Goal: Navigation & Orientation: Find specific page/section

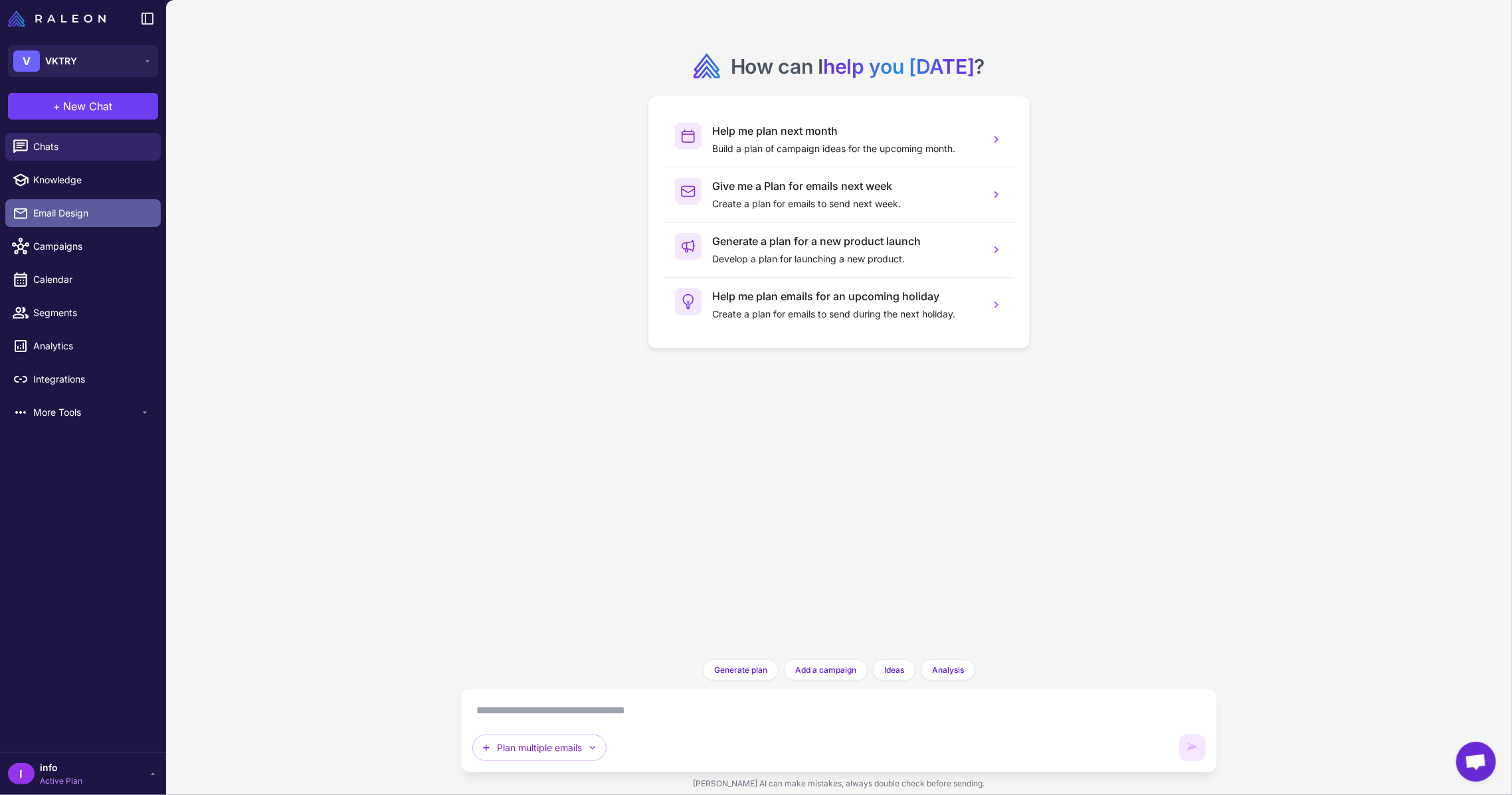
click at [70, 215] on span "Email Design" at bounding box center [91, 214] width 117 height 15
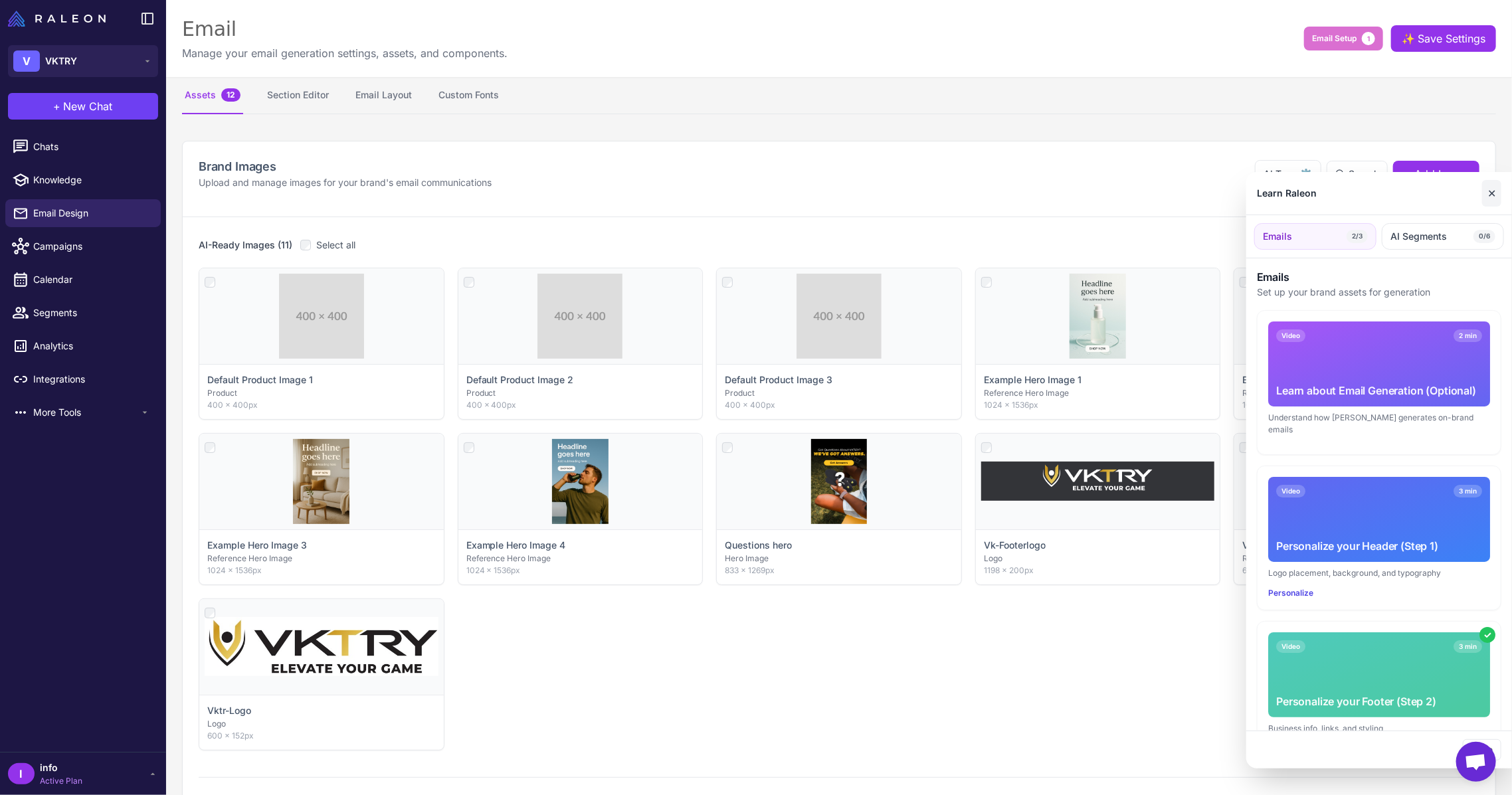
click at [1494, 194] on button "✕" at bounding box center [1492, 193] width 19 height 26
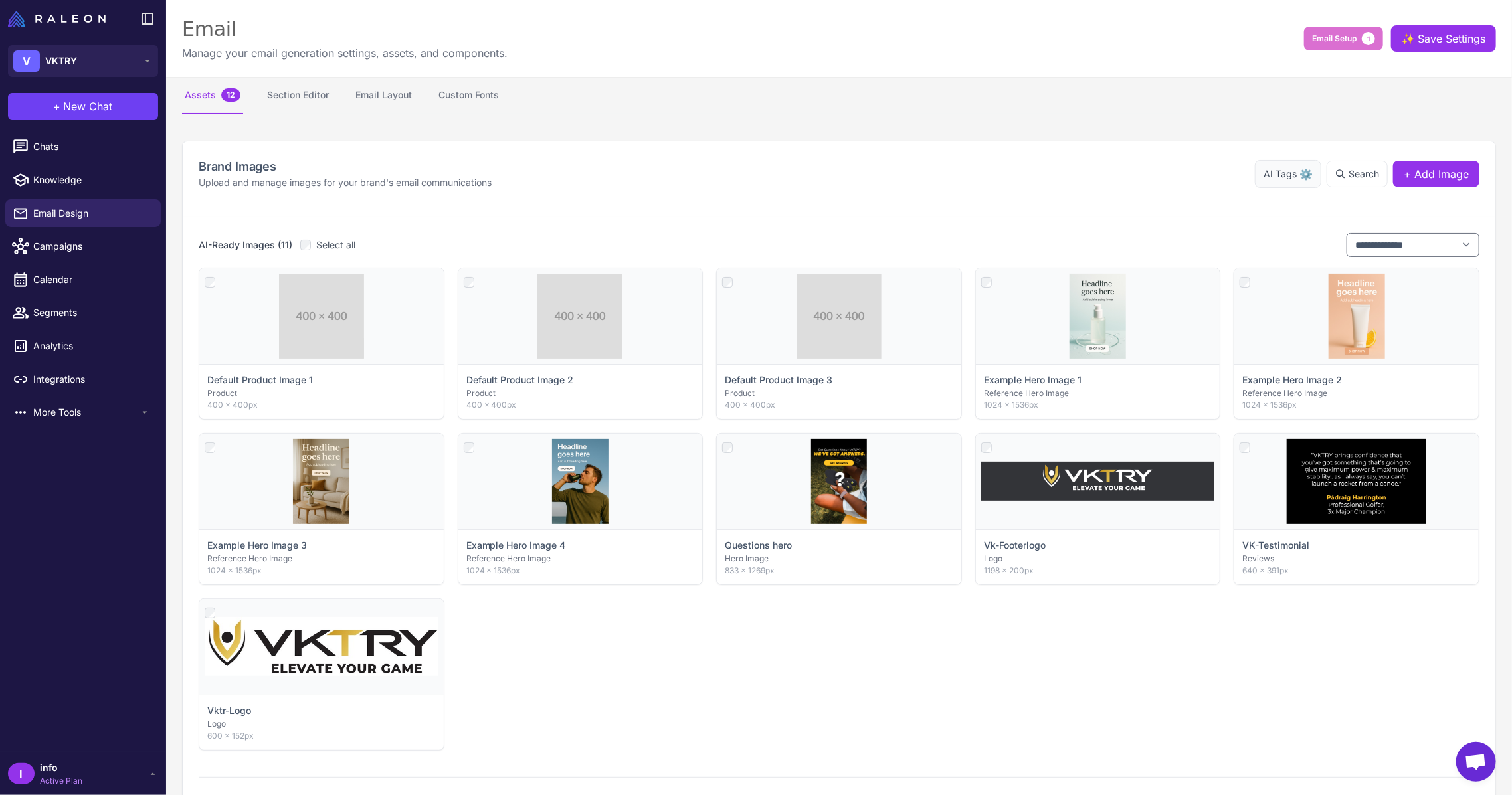
click at [1299, 176] on span "⚙️" at bounding box center [1306, 174] width 13 height 16
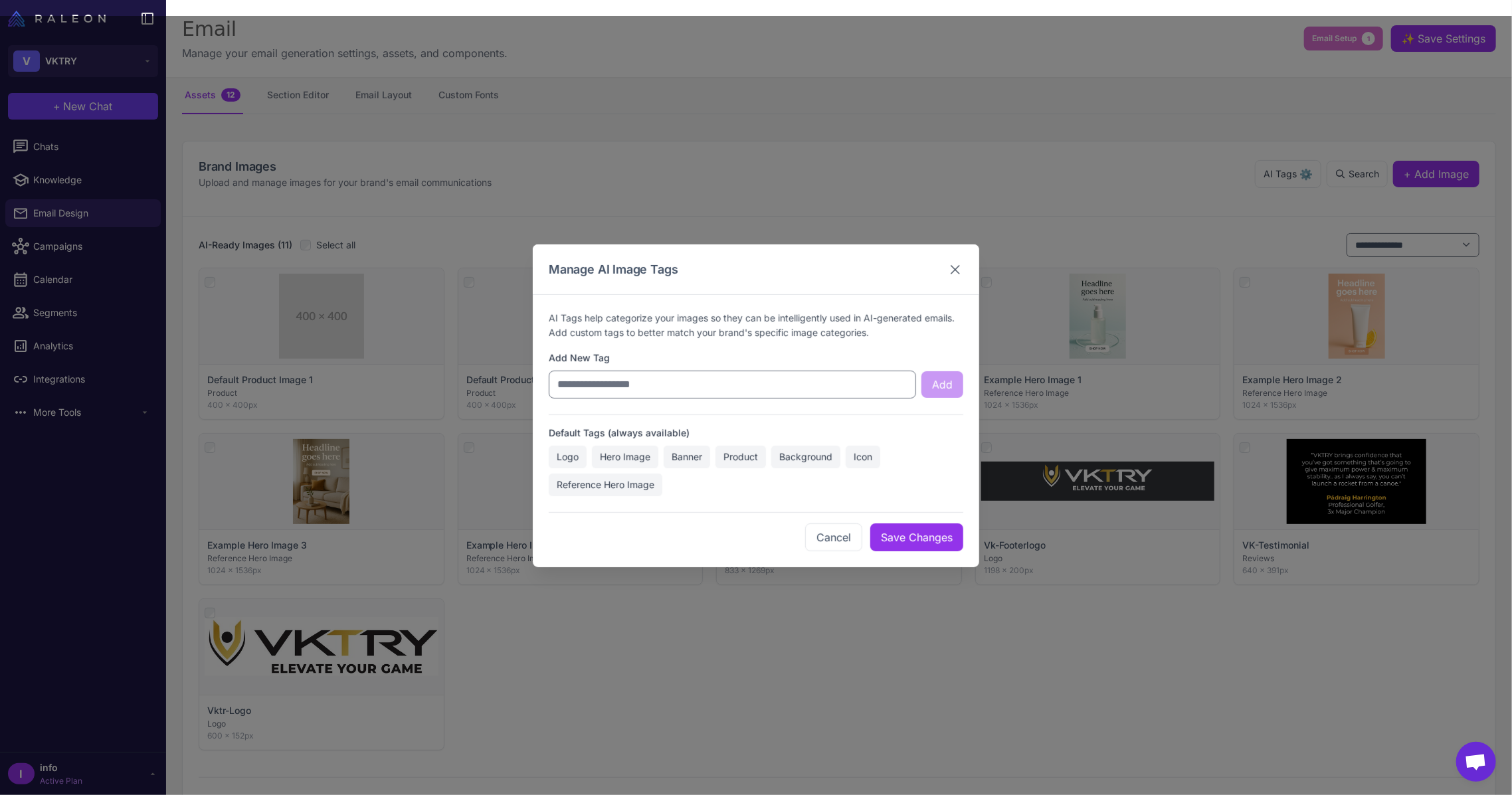
click at [953, 274] on icon at bounding box center [955, 269] width 16 height 16
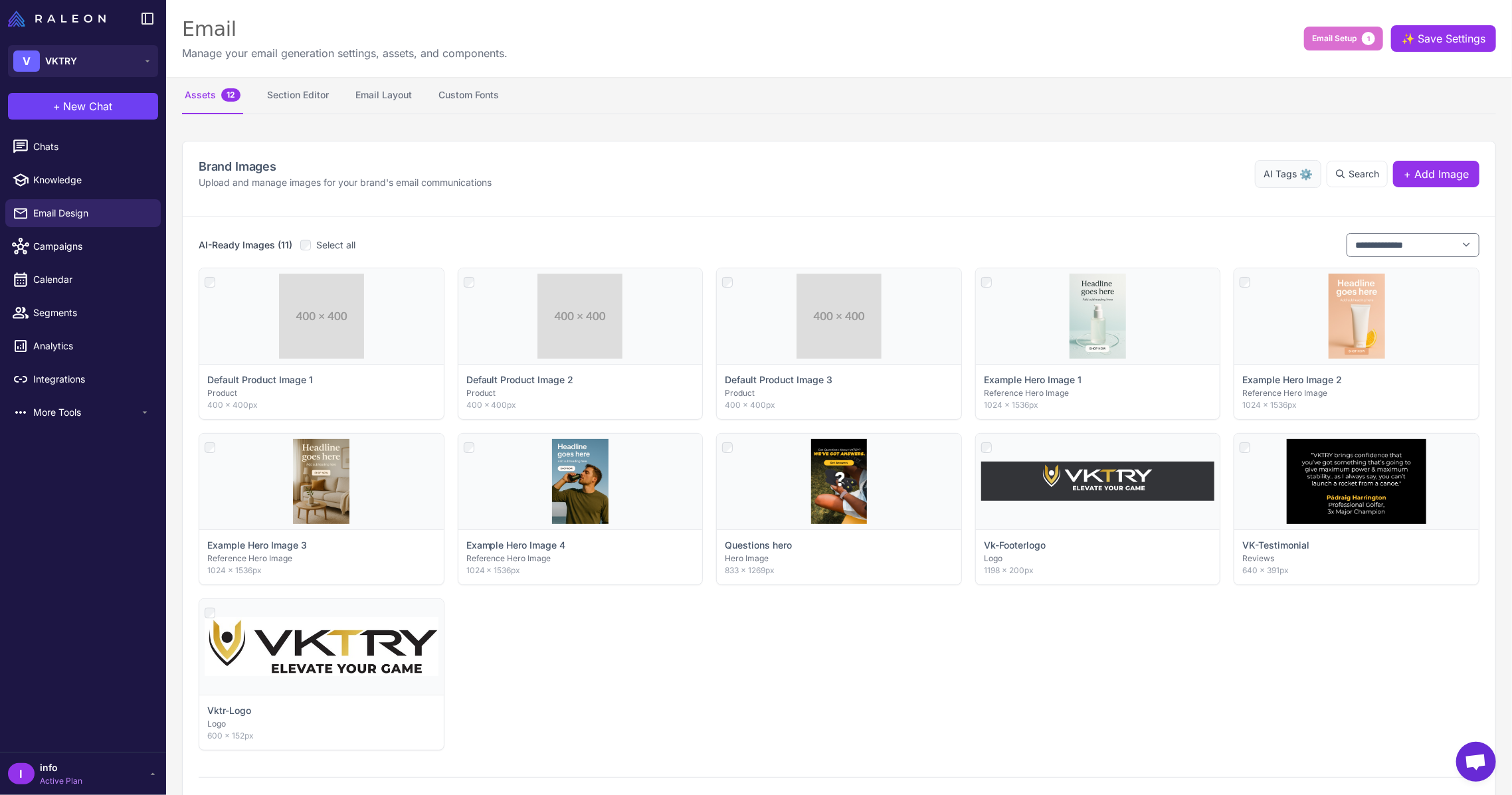
click at [1299, 178] on span "⚙️" at bounding box center [1306, 174] width 13 height 16
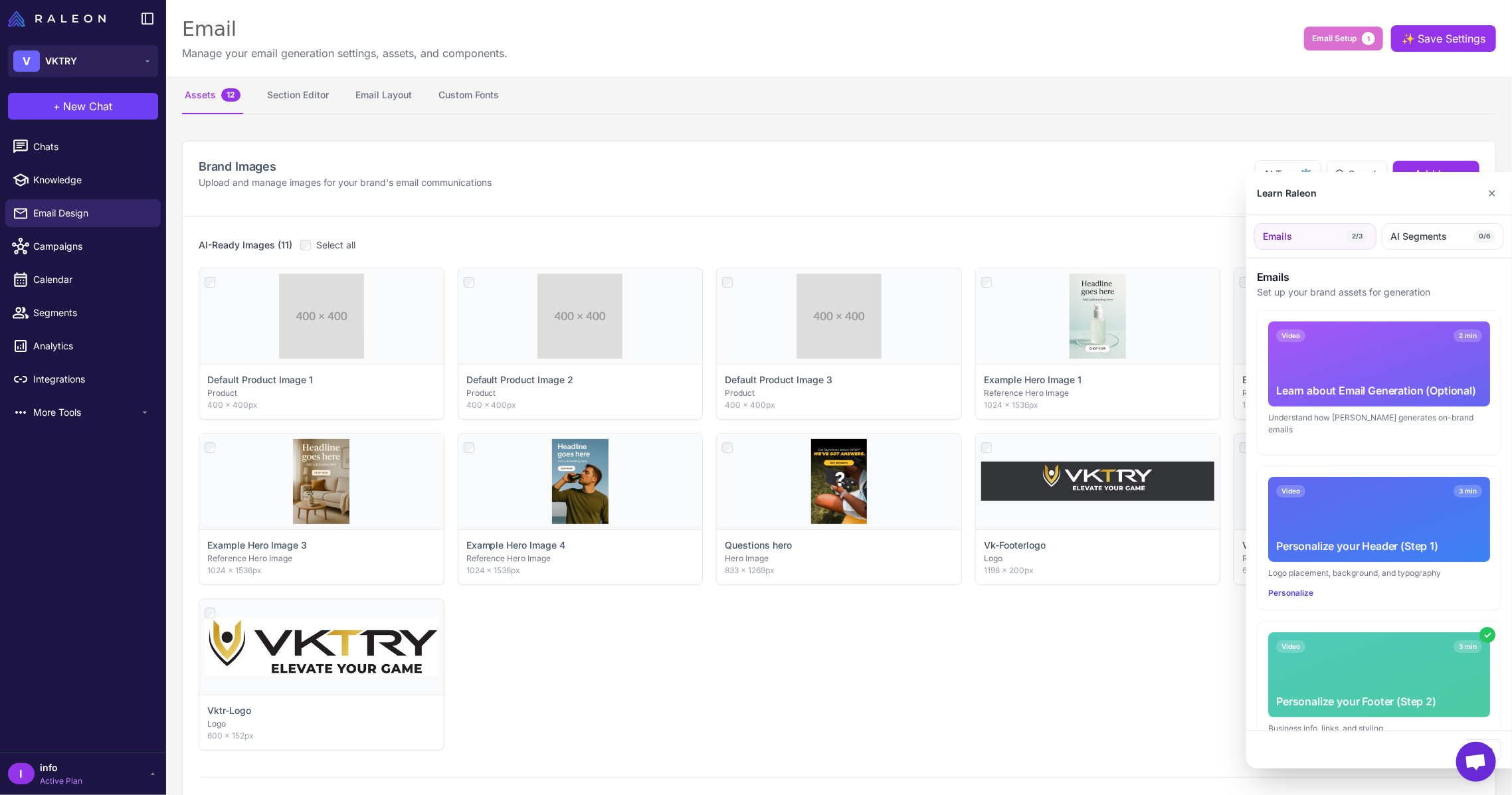
click at [62, 143] on div at bounding box center [756, 397] width 1512 height 795
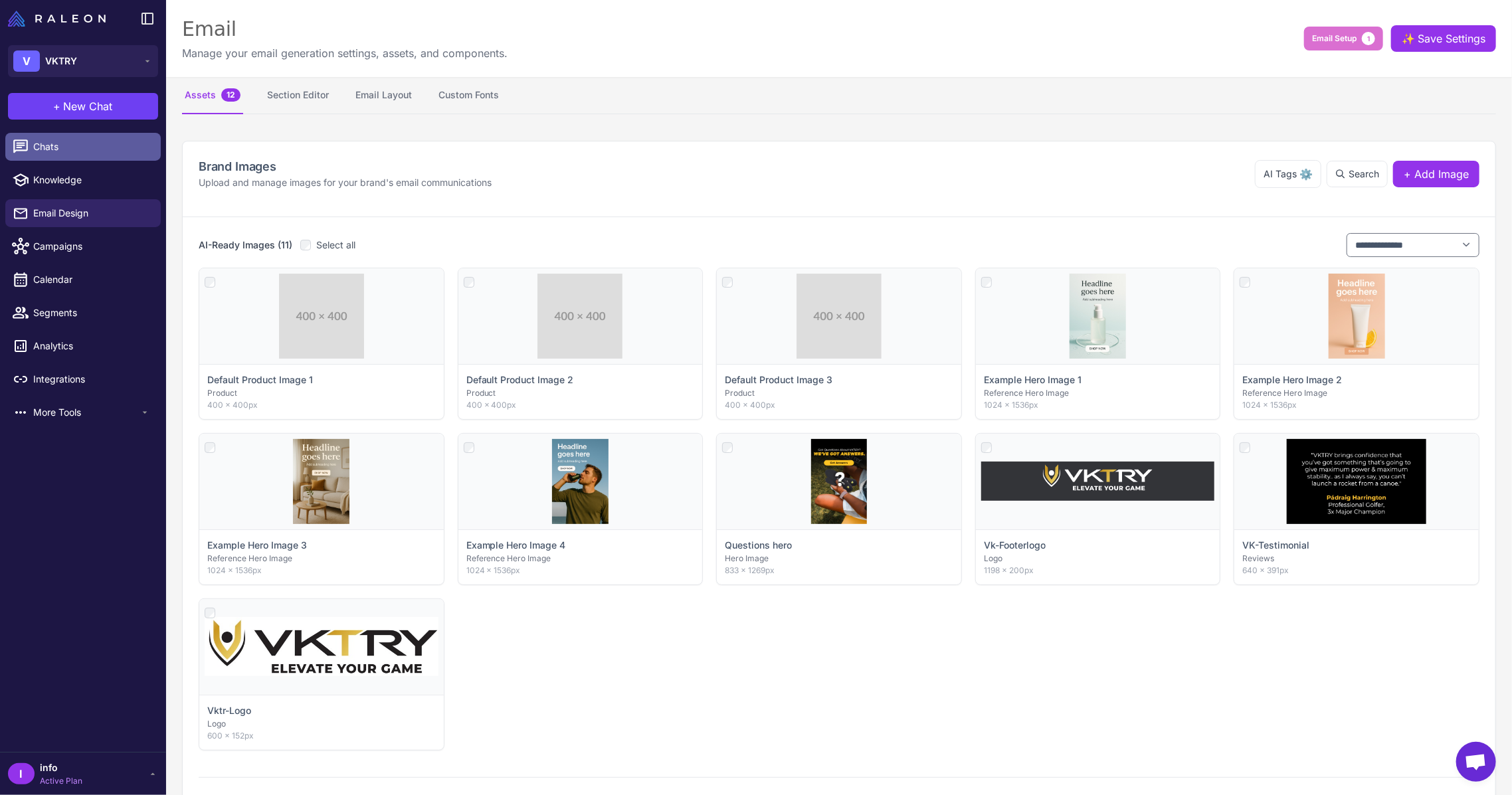
click at [50, 151] on span "Chats" at bounding box center [91, 147] width 117 height 15
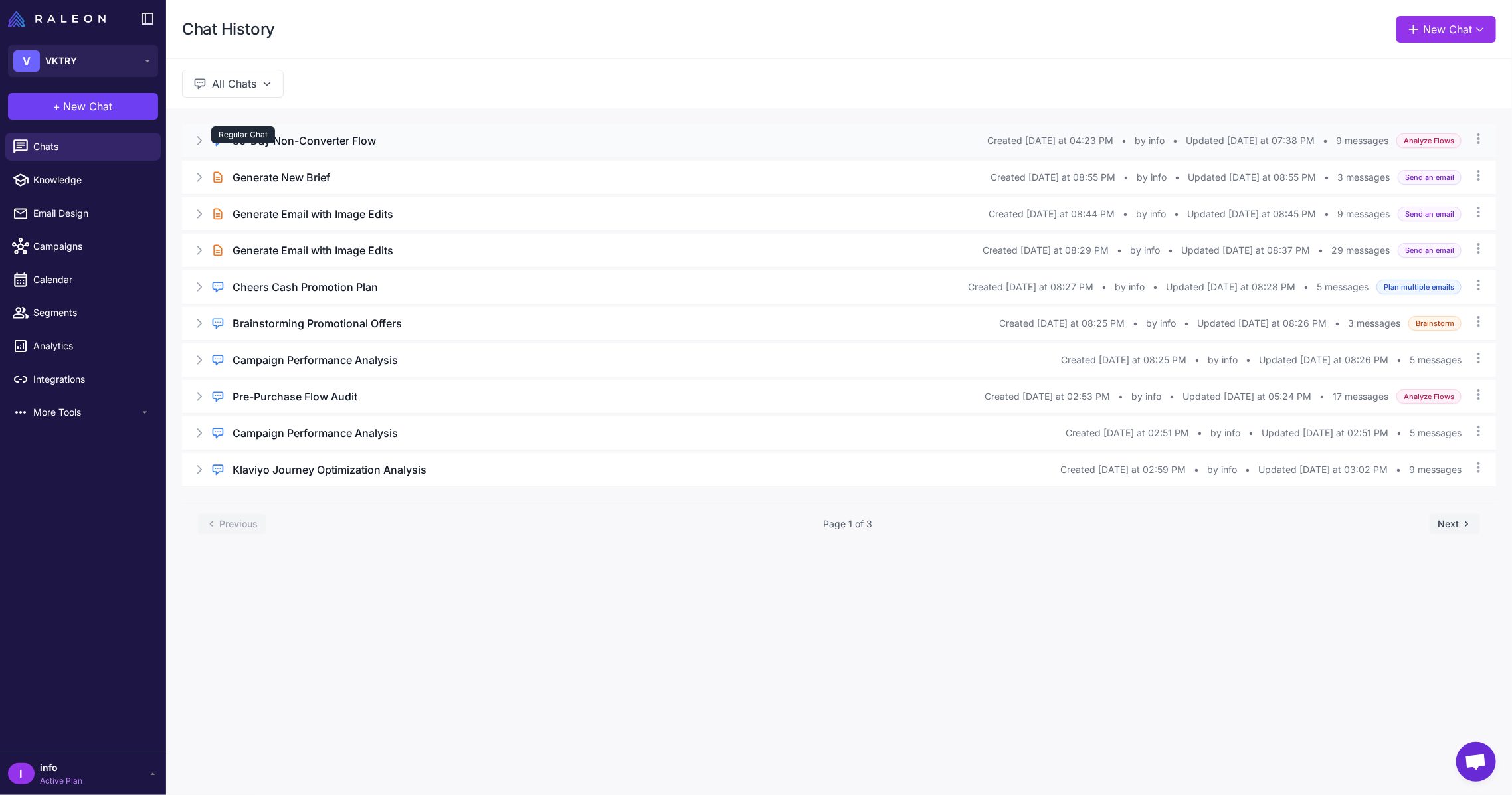
click at [261, 138] on div "Regular Chat" at bounding box center [244, 135] width 64 height 17
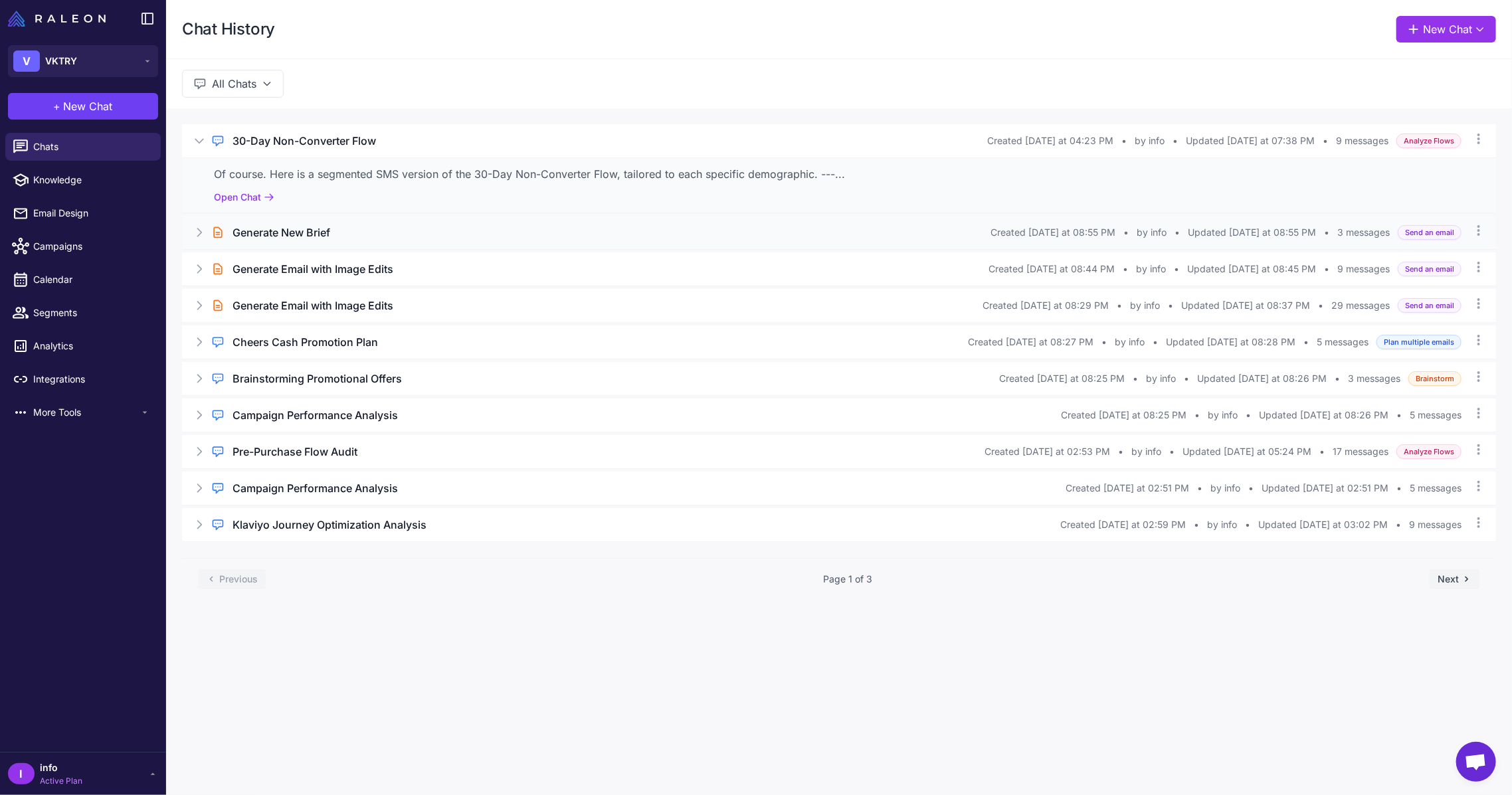
click at [280, 239] on h3 "Generate New Brief" at bounding box center [281, 232] width 98 height 16
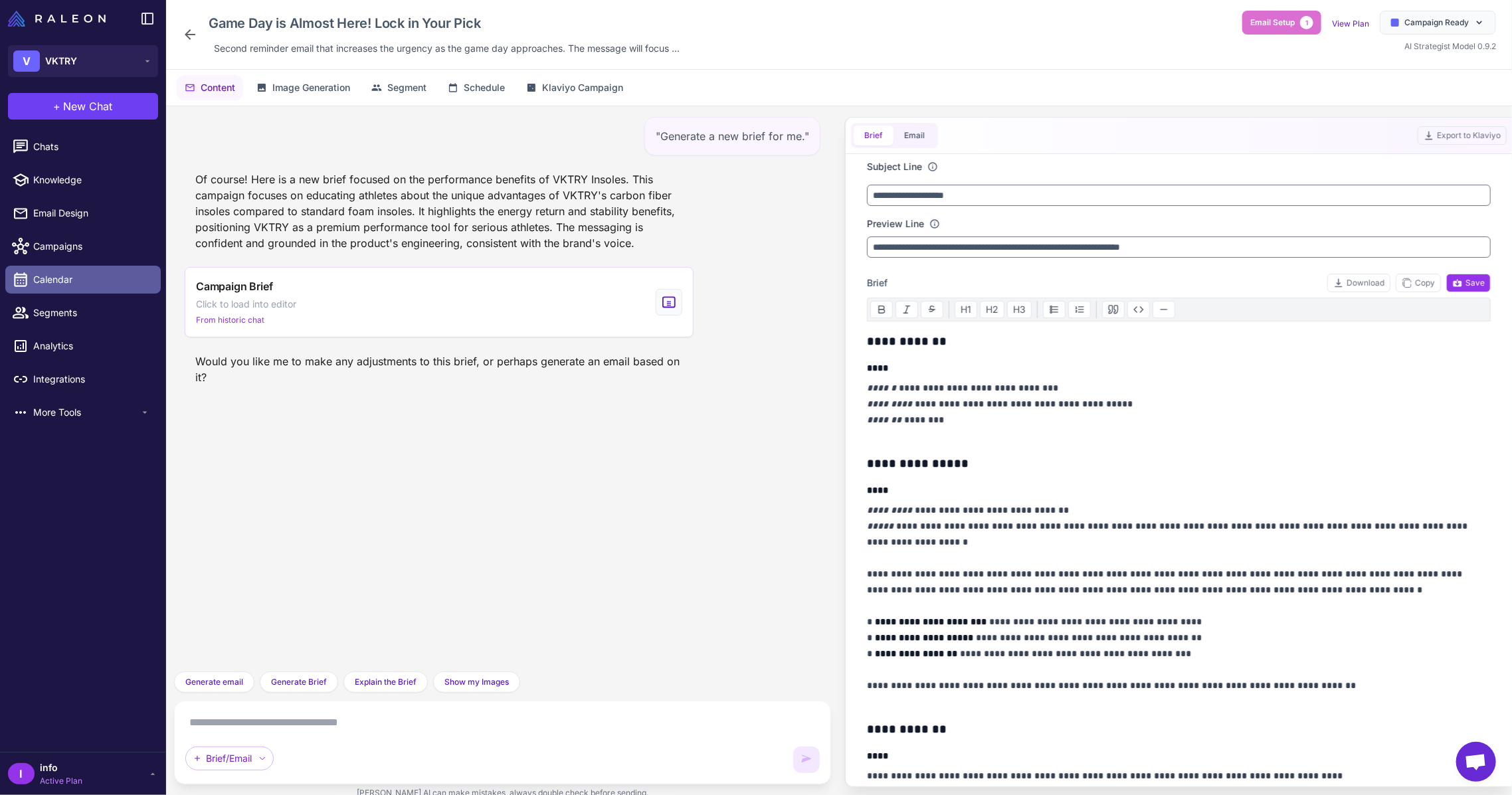
click at [83, 274] on span "Calendar" at bounding box center [91, 280] width 117 height 15
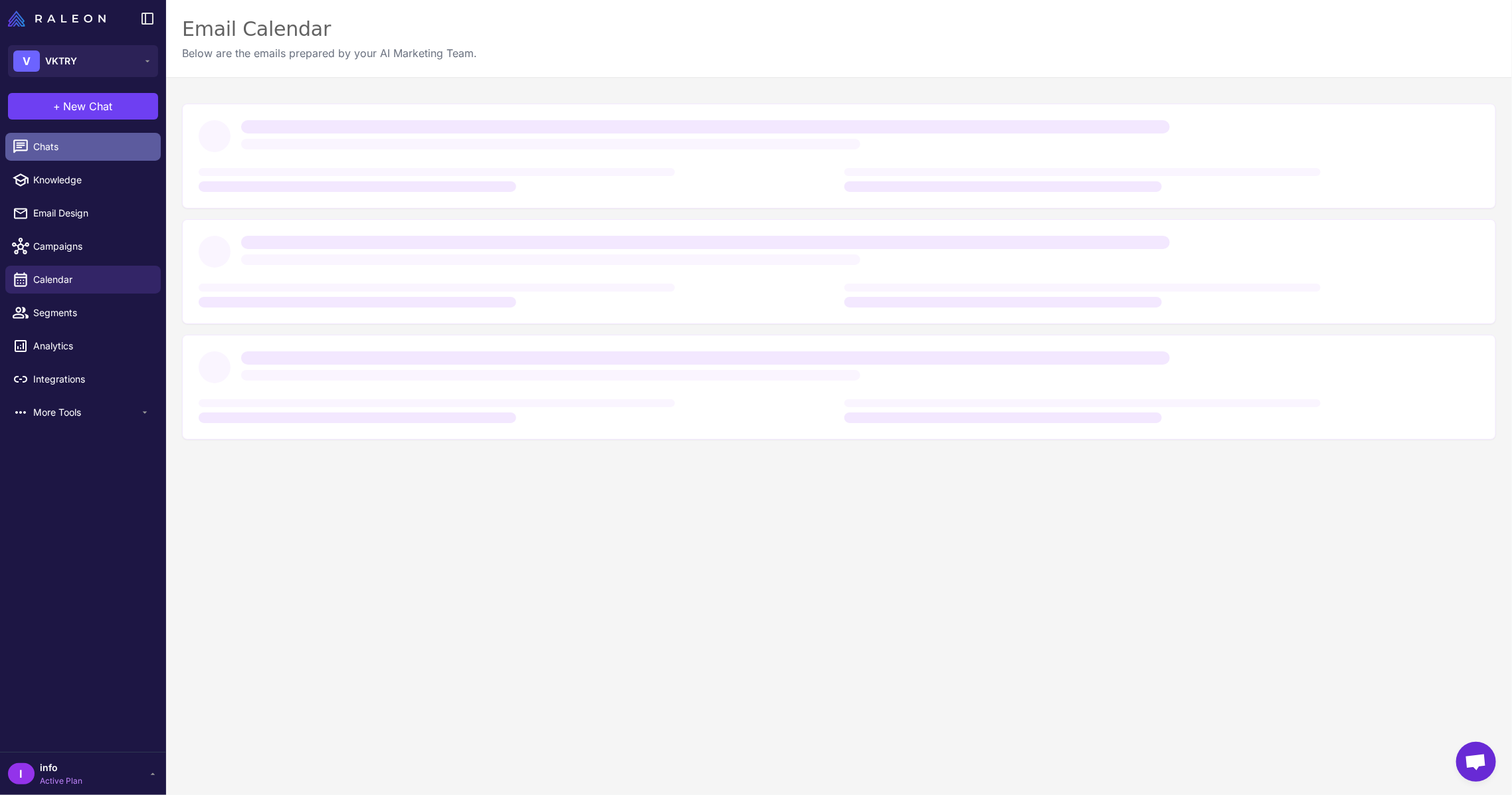
click at [90, 141] on span "Chats" at bounding box center [91, 147] width 117 height 15
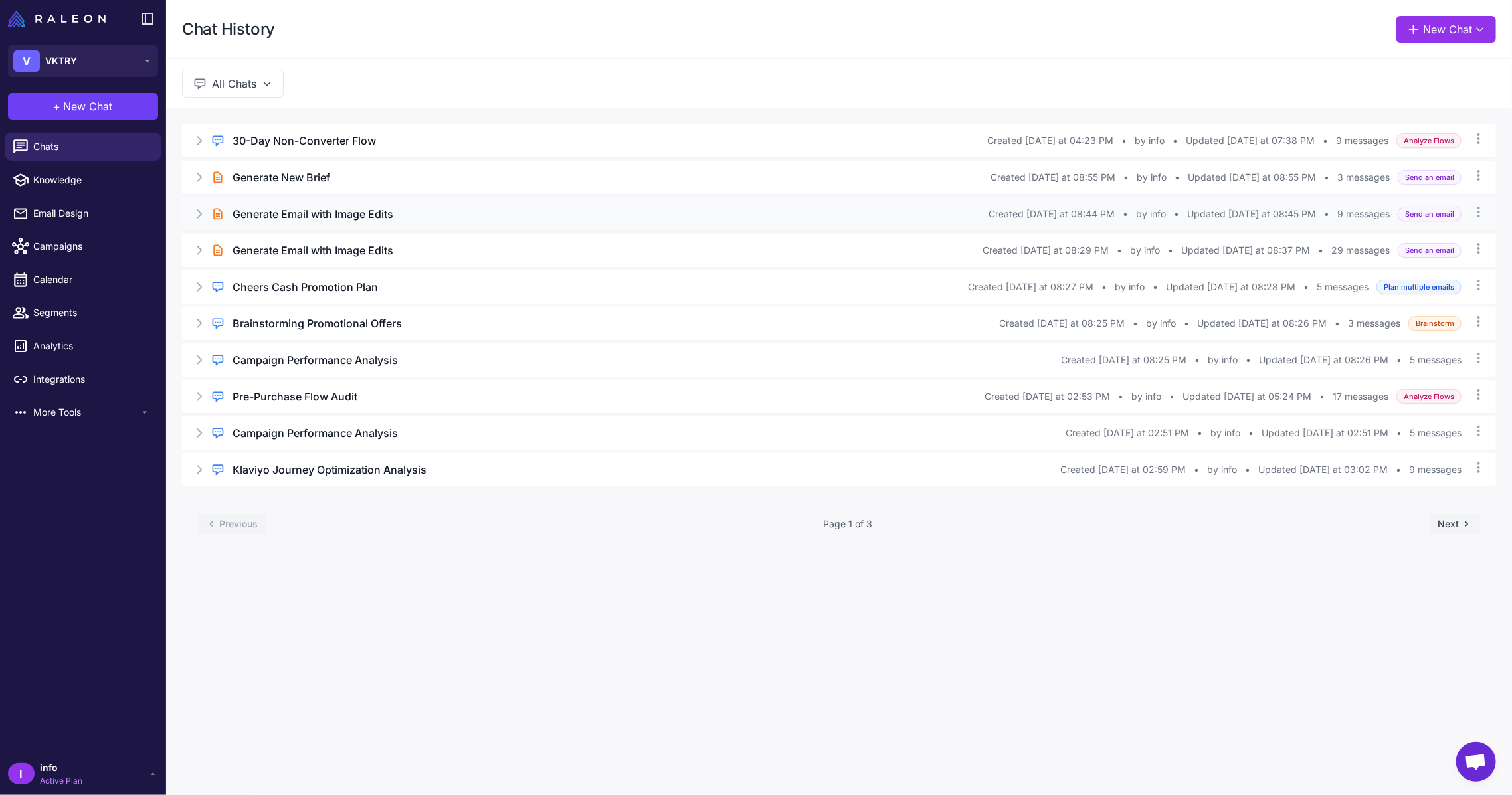
click at [194, 218] on icon at bounding box center [199, 214] width 13 height 13
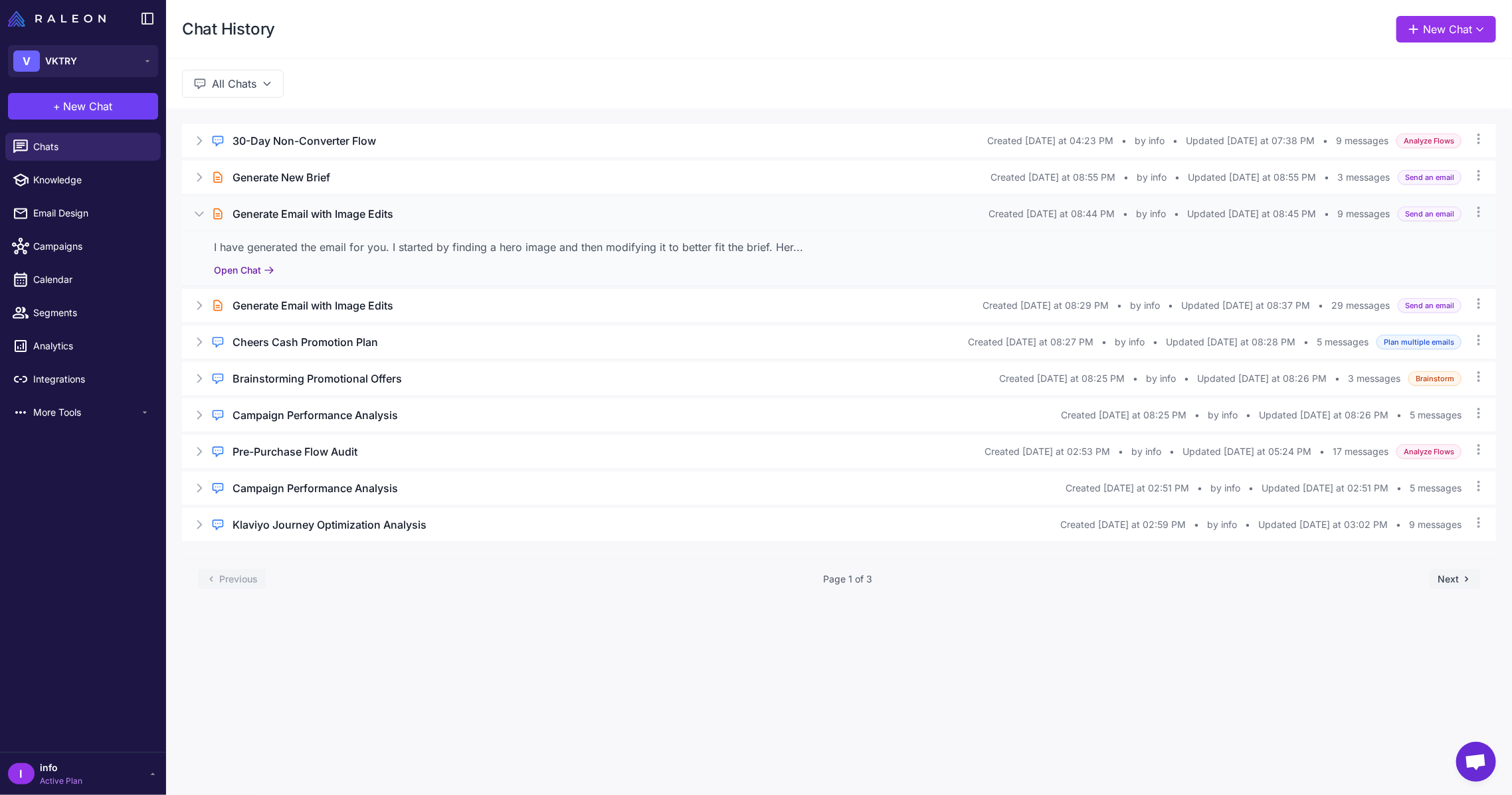
click at [260, 270] on button "Open Chat" at bounding box center [244, 271] width 60 height 15
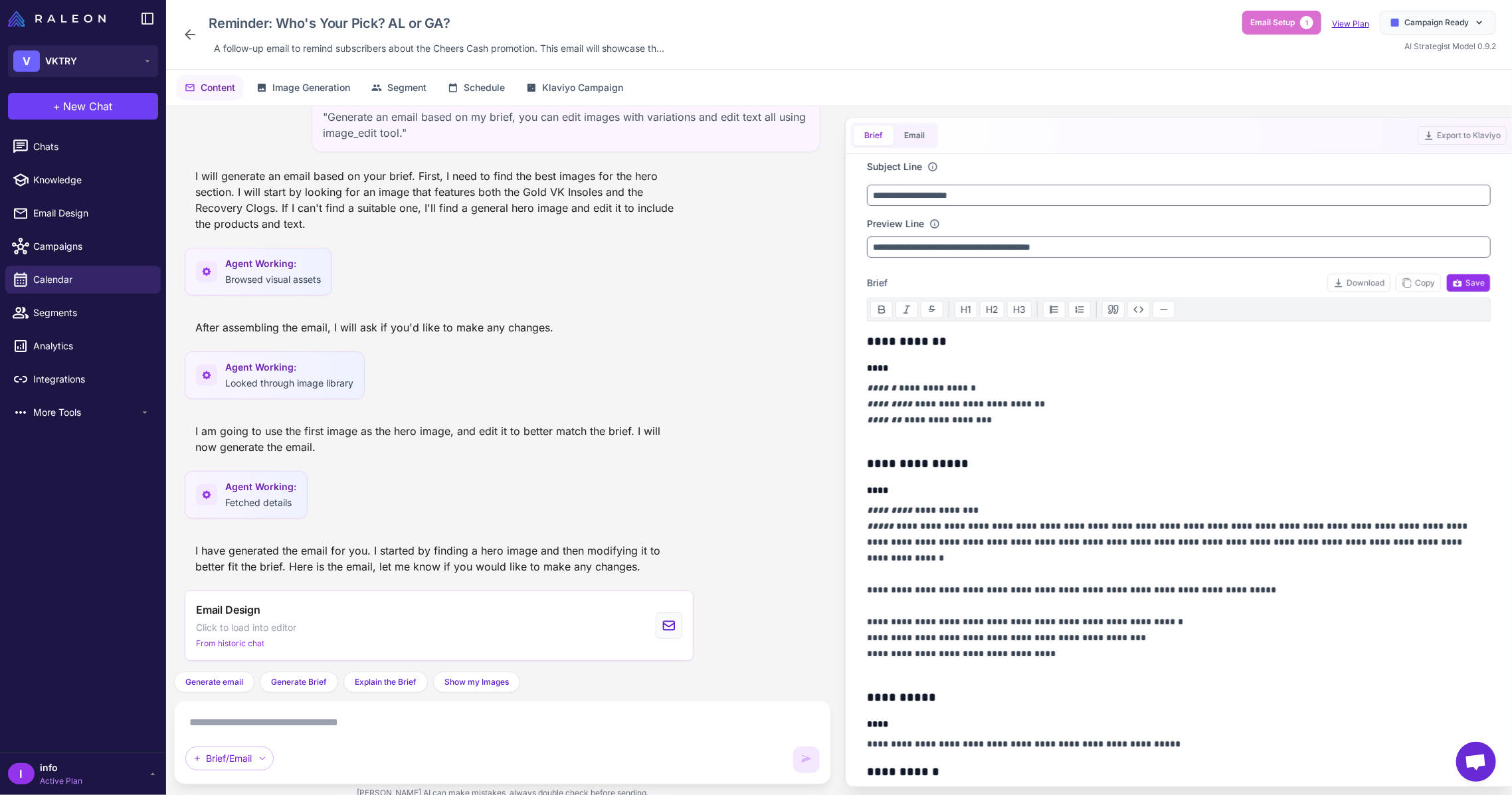
click at [1345, 22] on link "View Plan" at bounding box center [1351, 24] width 38 height 10
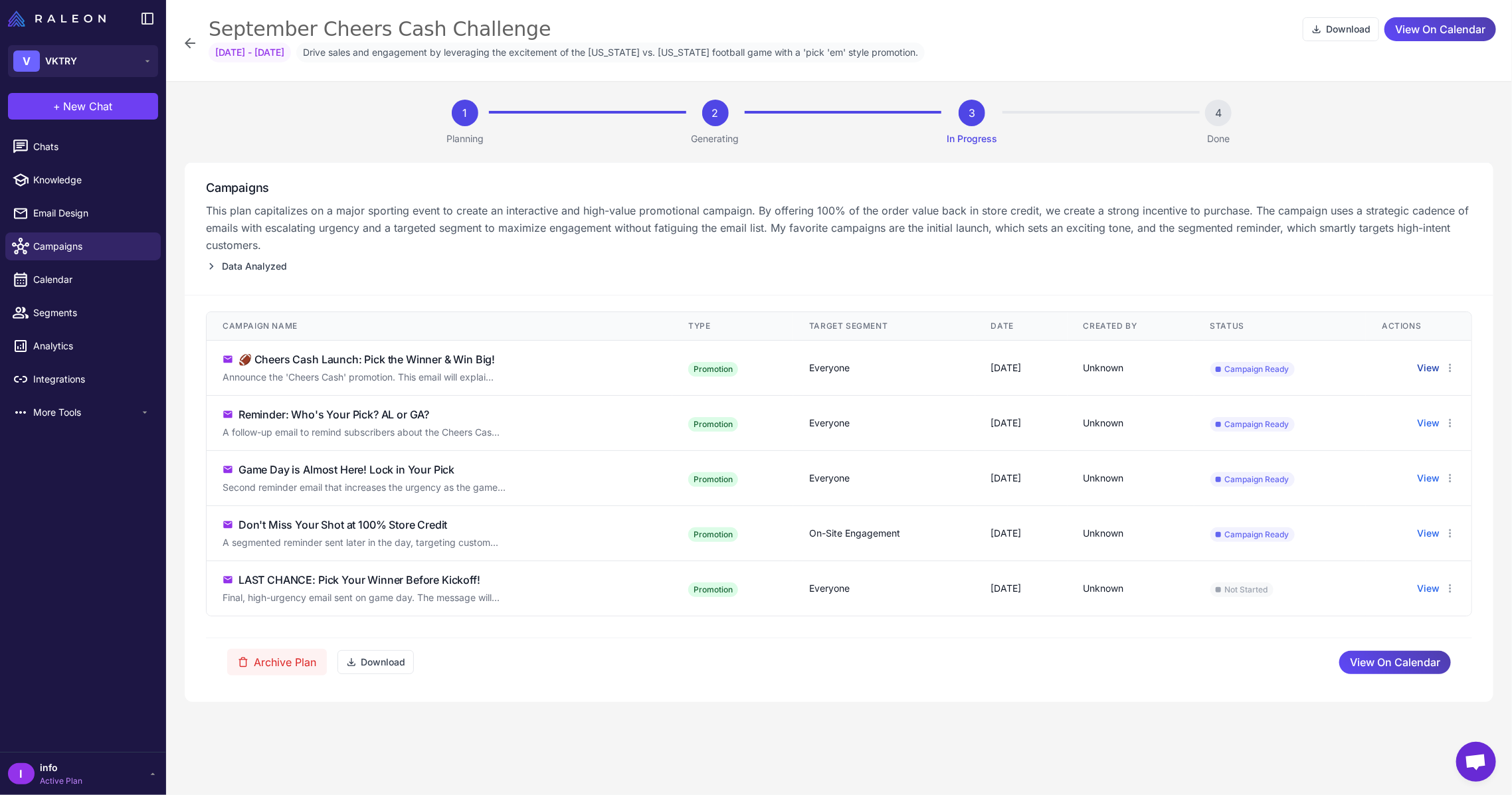
click at [1428, 366] on button "View" at bounding box center [1428, 368] width 23 height 15
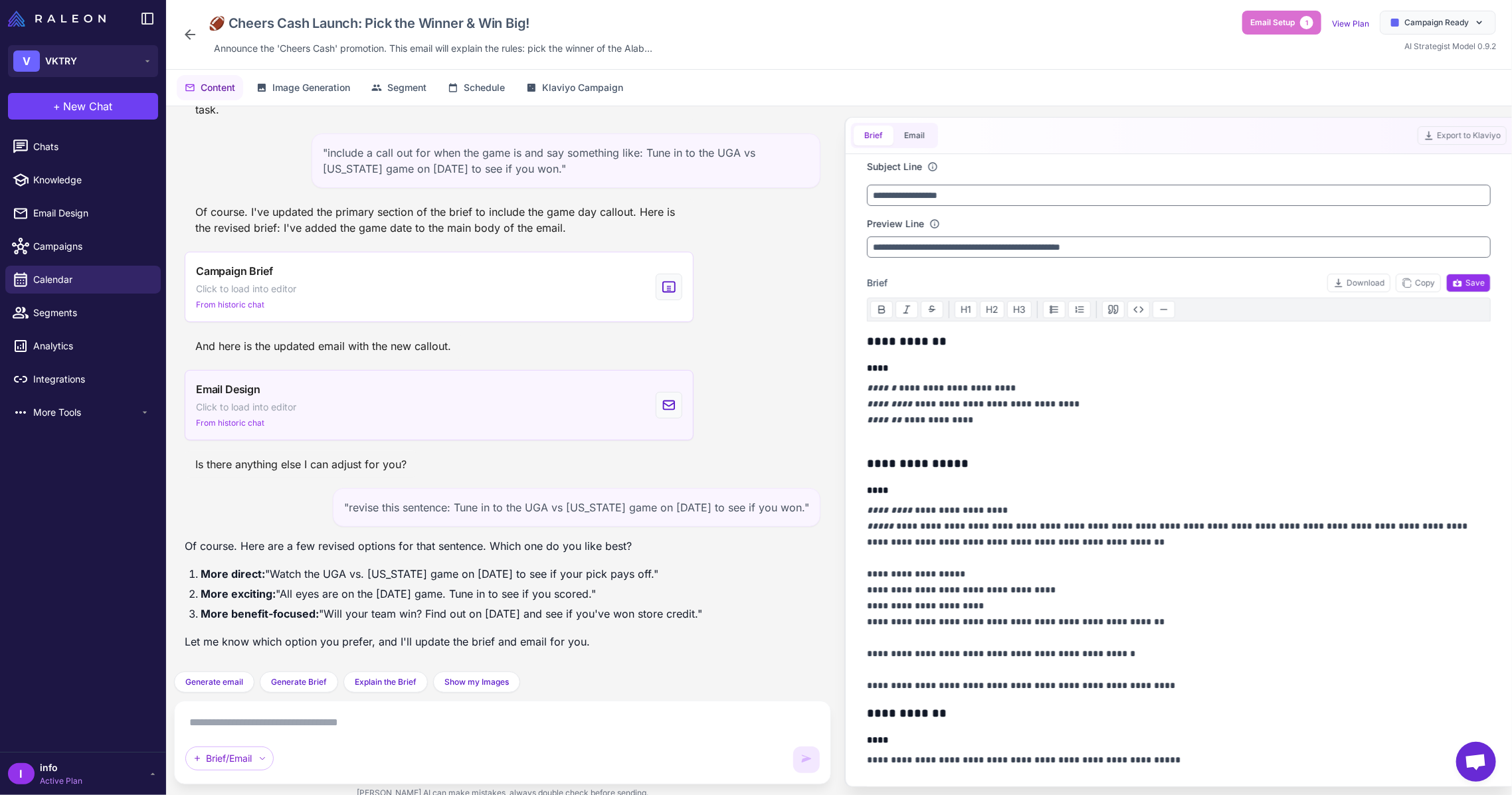
scroll to position [2152, 0]
click at [357, 396] on div "Email Design Click to load into editor From historic chat" at bounding box center [438, 405] width 509 height 71
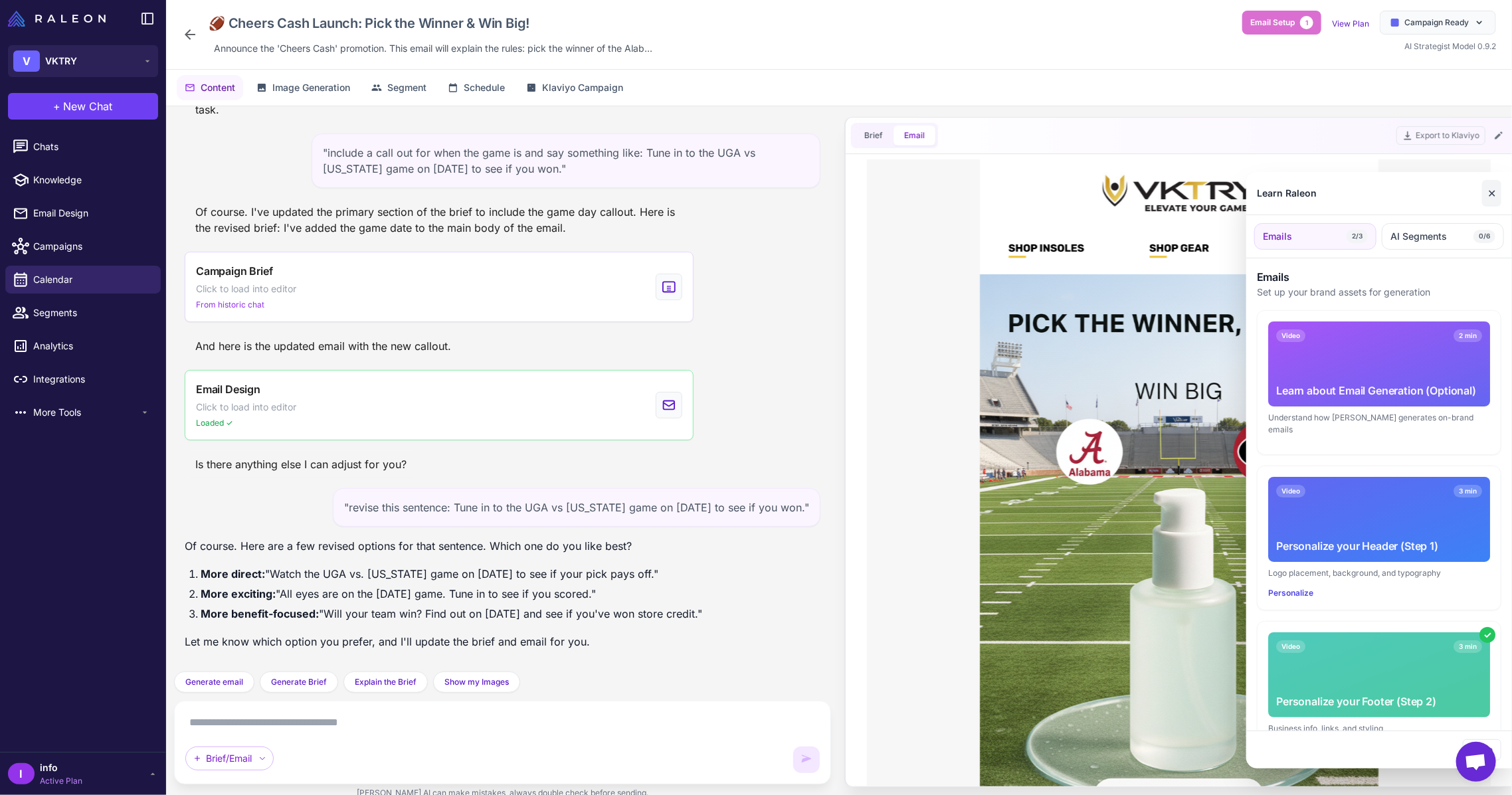
scroll to position [0, 0]
click at [1489, 195] on button "✕" at bounding box center [1492, 193] width 19 height 26
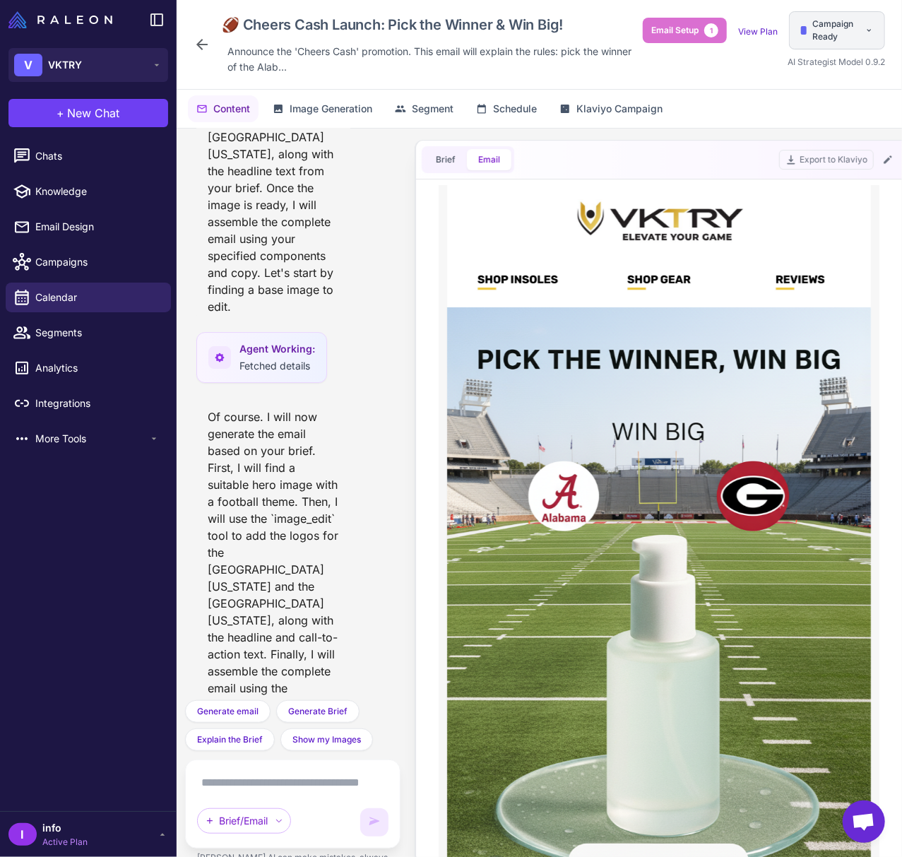
scroll to position [4576, 0]
